Goal: Go to known website: Go to known website

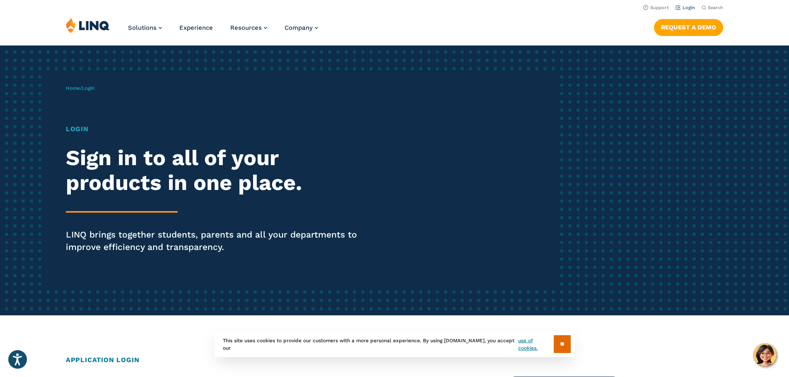
click at [681, 7] on link "Login" at bounding box center [684, 7] width 19 height 5
click at [686, 8] on link "Login" at bounding box center [684, 7] width 19 height 5
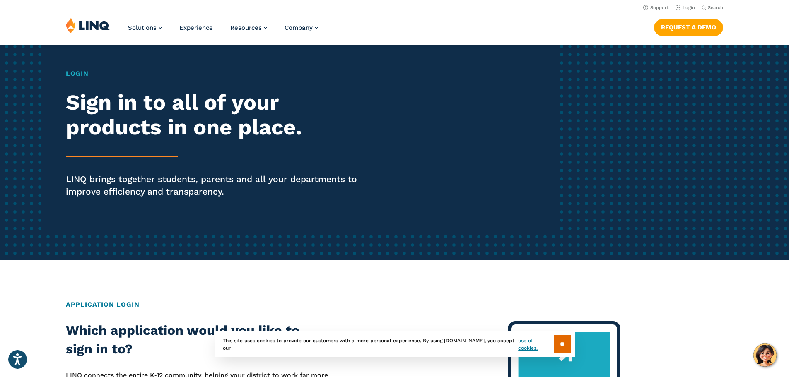
scroll to position [41, 0]
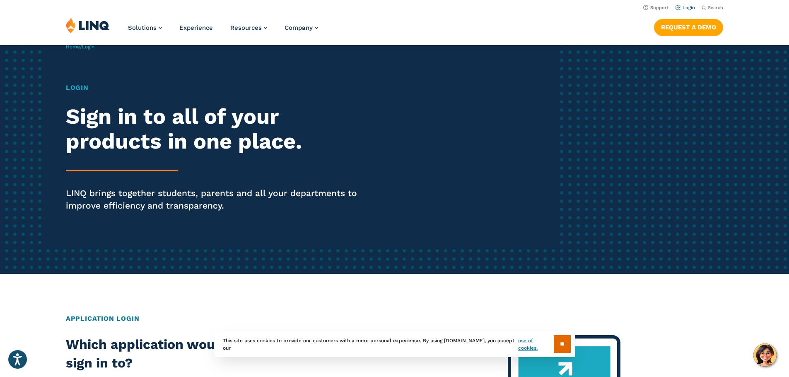
click at [679, 6] on link "Login" at bounding box center [684, 7] width 19 height 5
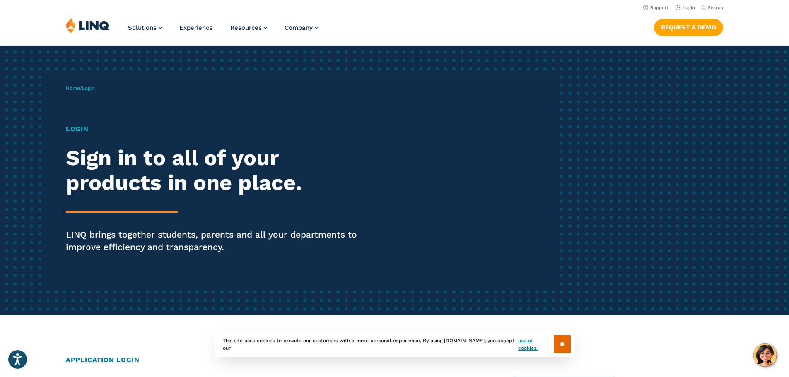
click at [82, 127] on h1 "Login" at bounding box center [218, 129] width 304 height 10
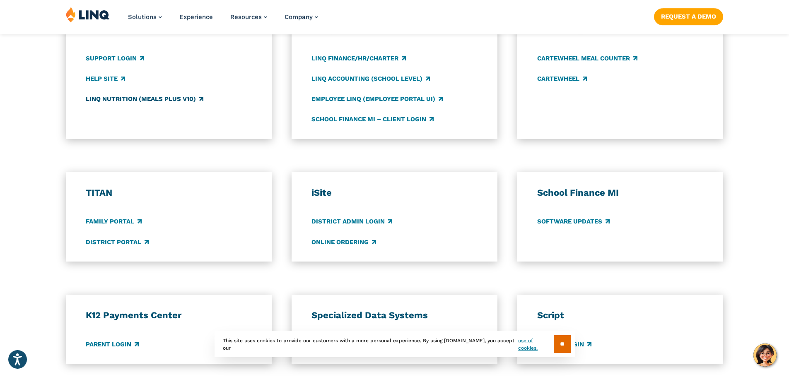
scroll to position [497, 0]
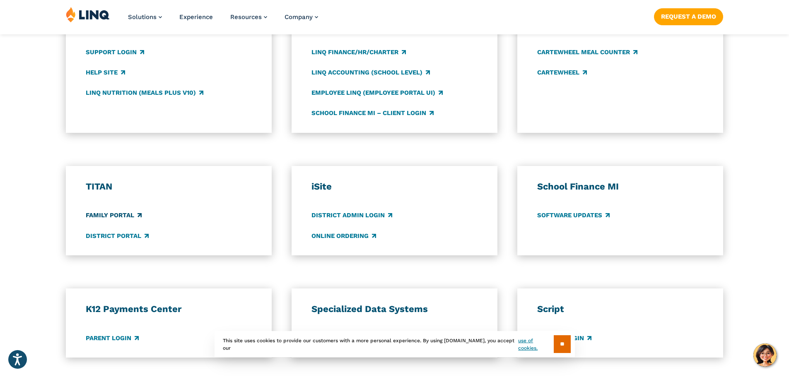
click at [125, 215] on link "Family Portal" at bounding box center [114, 215] width 56 height 9
